Goal: Information Seeking & Learning: Find specific page/section

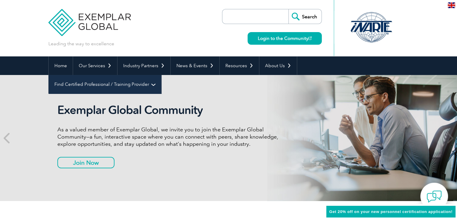
click at [161, 75] on link "Find Certified Professional / Training Provider" at bounding box center [105, 84] width 112 height 19
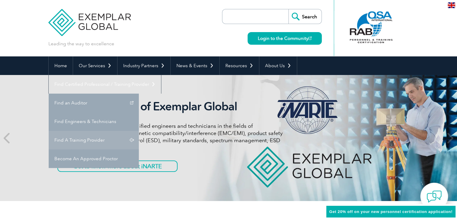
click at [139, 131] on link "Find A Training Provider" at bounding box center [94, 140] width 90 height 19
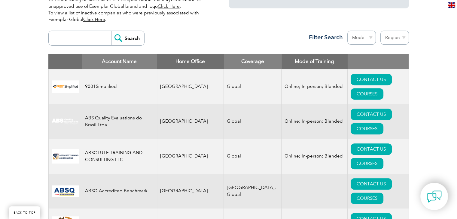
scroll to position [150, 0]
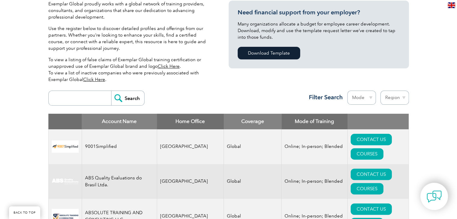
click at [77, 100] on input "search" at bounding box center [81, 98] width 59 height 14
type input "bluestar"
click at [135, 98] on input "Search" at bounding box center [127, 98] width 33 height 14
click at [131, 99] on input "Search" at bounding box center [127, 98] width 33 height 14
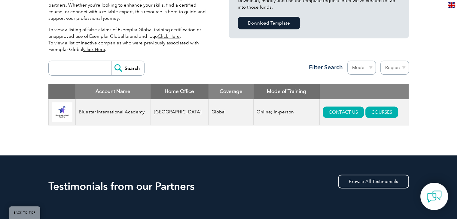
scroll to position [180, 0]
